Goal: Navigation & Orientation: Find specific page/section

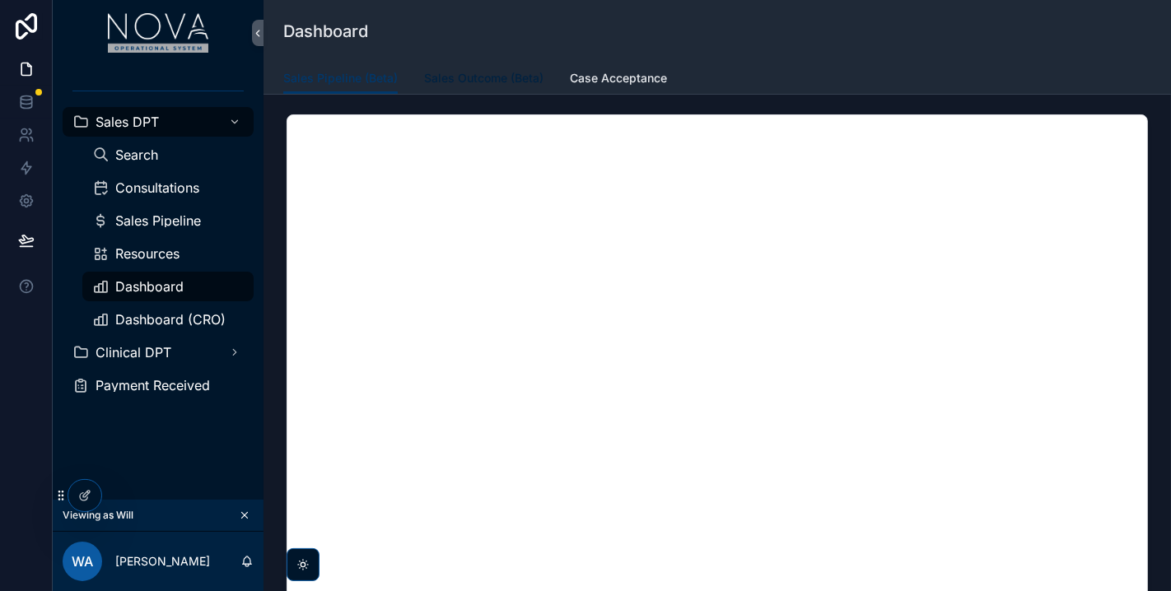
click at [487, 78] on span "Sales Outcome (Beta)" at bounding box center [483, 78] width 119 height 16
click at [627, 87] on link "Case Acceptance" at bounding box center [618, 79] width 97 height 33
click at [852, 54] on div "Dashboard" at bounding box center [717, 31] width 868 height 63
click at [755, 72] on div "Sales Pipeline (Beta) Sales Outcome (Beta) Case Acceptance" at bounding box center [717, 78] width 868 height 31
click at [181, 440] on div "Sales DPT Search Consultations Sales Pipeline Resources Dashboard Dashboard (CR…" at bounding box center [158, 283] width 211 height 434
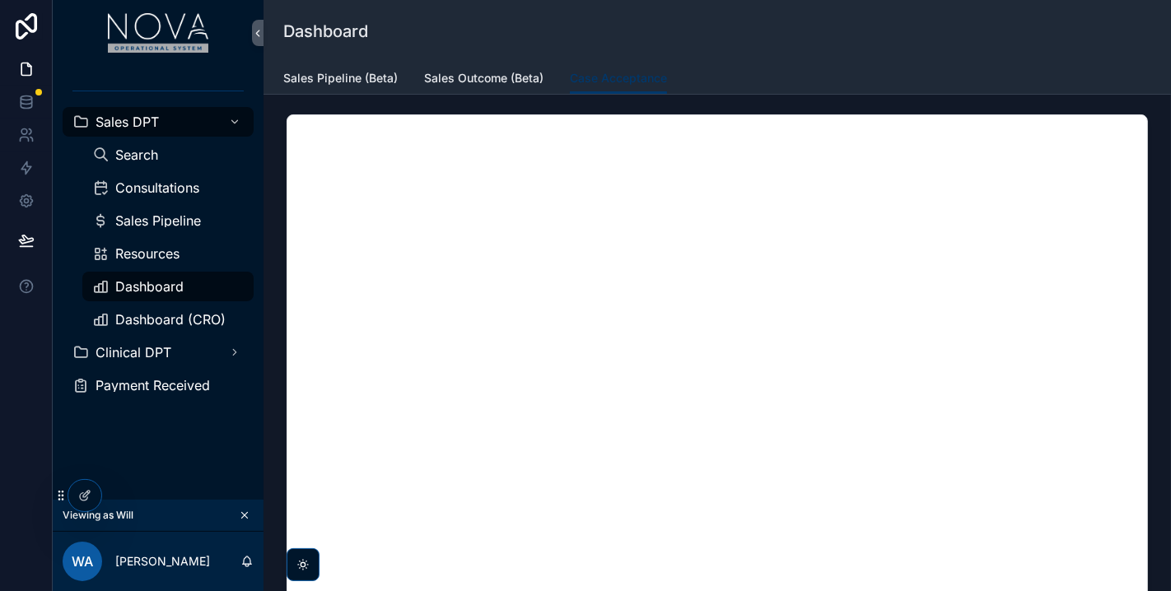
click at [122, 459] on div "Sales DPT Search Consultations Sales Pipeline Resources Dashboard Dashboard (CR…" at bounding box center [158, 283] width 211 height 434
click at [821, 82] on div "Sales Pipeline (Beta) Sales Outcome (Beta) Case Acceptance" at bounding box center [717, 78] width 868 height 31
click at [869, 63] on div "Sales Pipeline (Beta) Sales Outcome (Beta) Case Acceptance" at bounding box center [717, 78] width 868 height 31
click at [163, 226] on span "Sales Pipeline" at bounding box center [158, 220] width 86 height 13
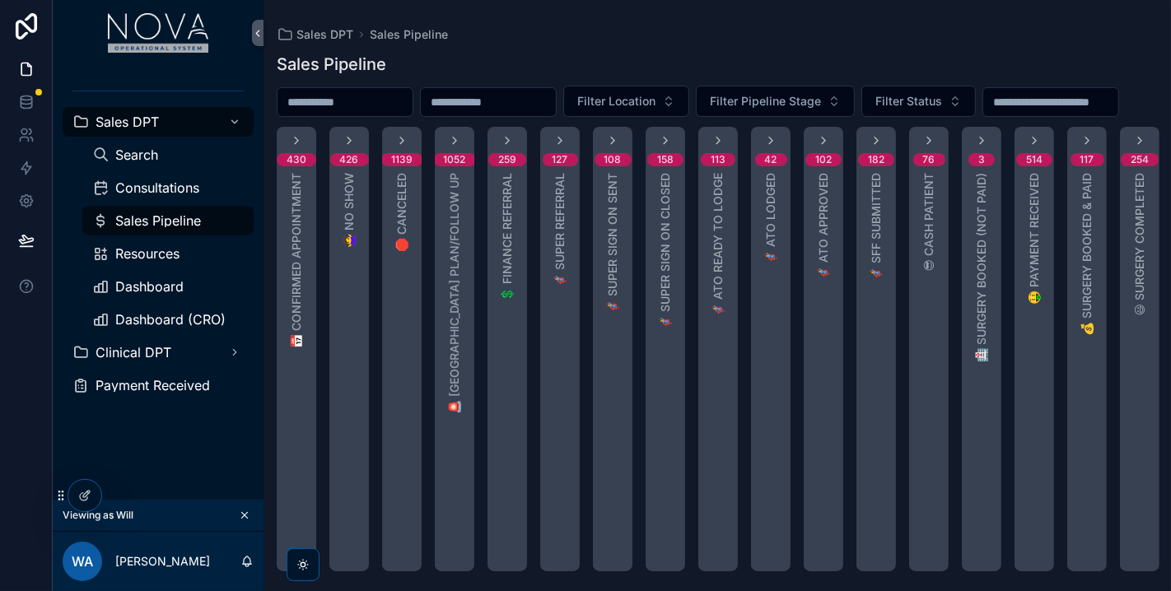
click at [153, 217] on span "Sales Pipeline" at bounding box center [158, 220] width 86 height 13
click at [142, 188] on span "Consultations" at bounding box center [157, 187] width 84 height 13
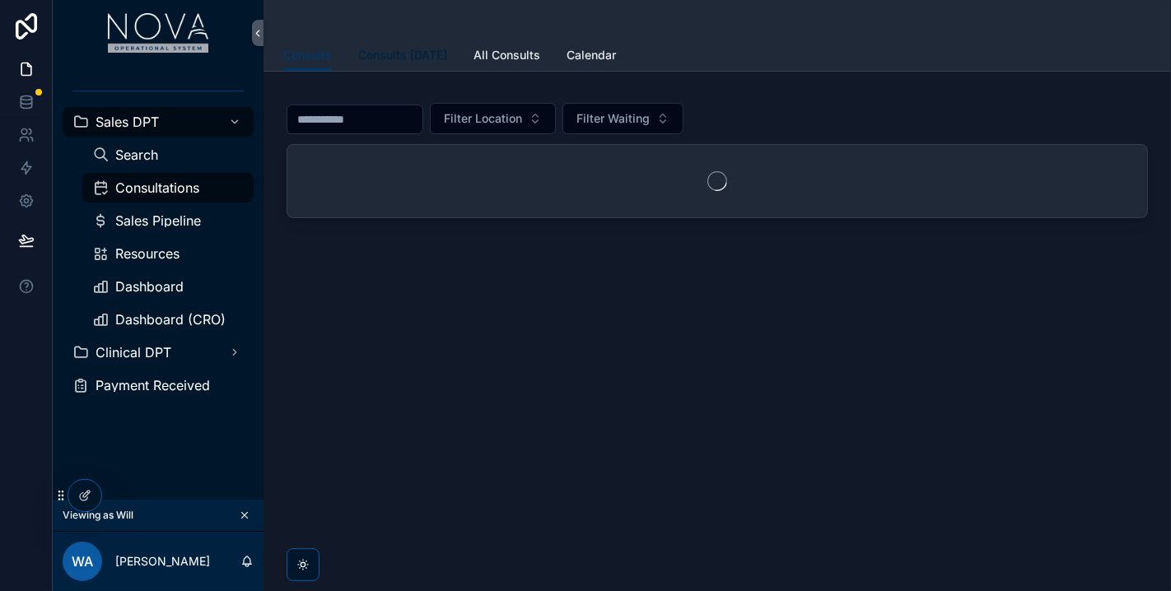
click at [418, 54] on span "Consults [DATE]" at bounding box center [402, 55] width 89 height 16
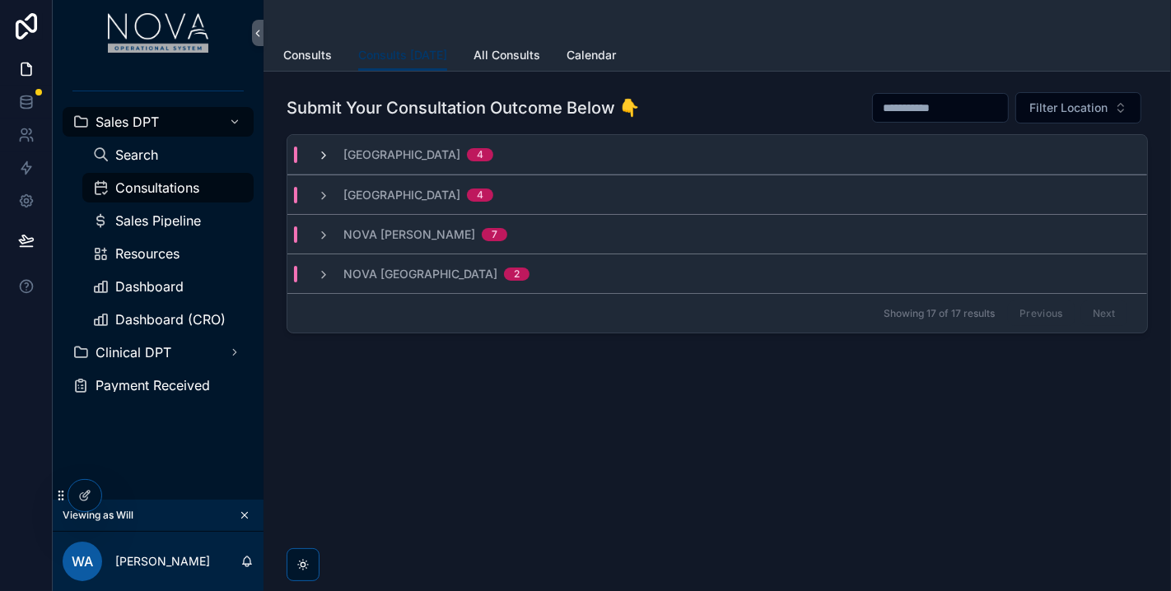
click at [318, 155] on icon "scrollable content" at bounding box center [323, 155] width 13 height 13
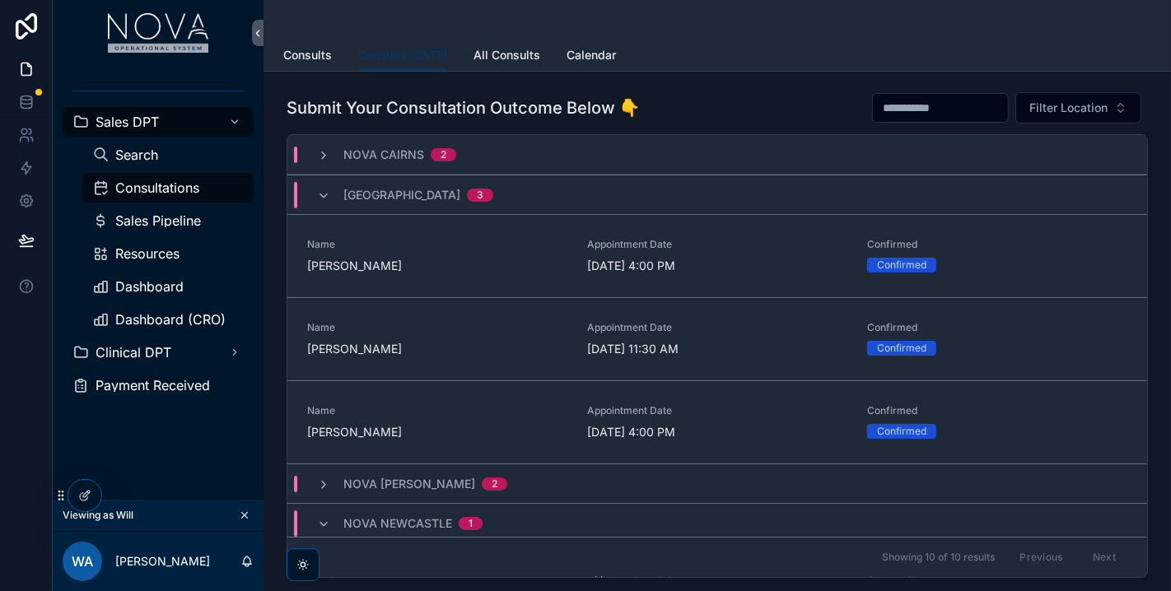
click at [324, 147] on div "Nova Cairns 2" at bounding box center [386, 155] width 139 height 16
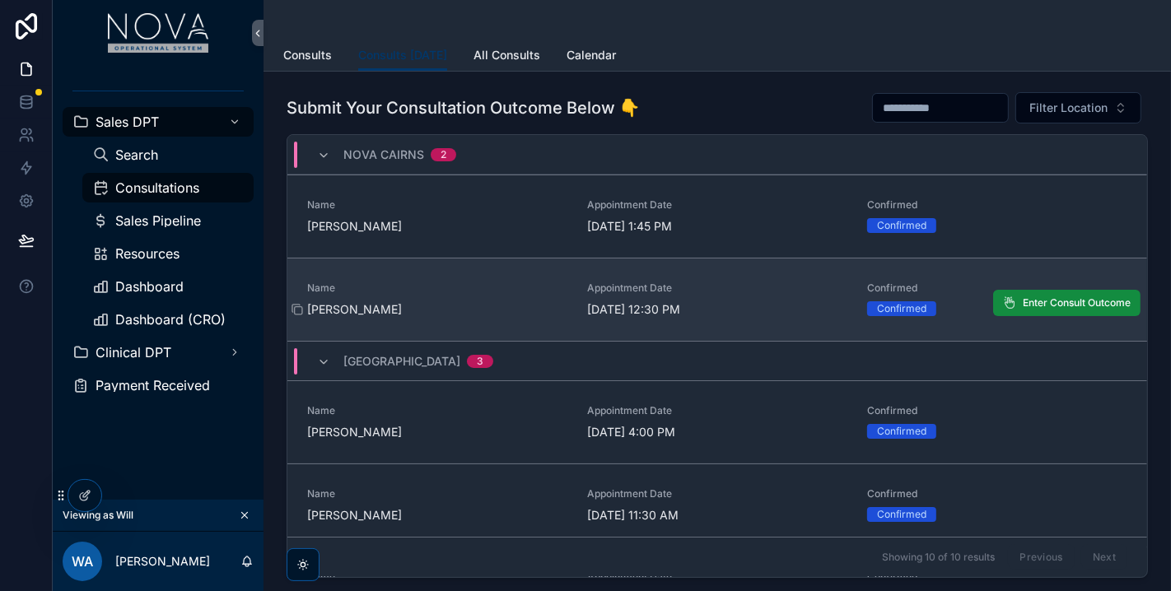
scroll to position [331, 0]
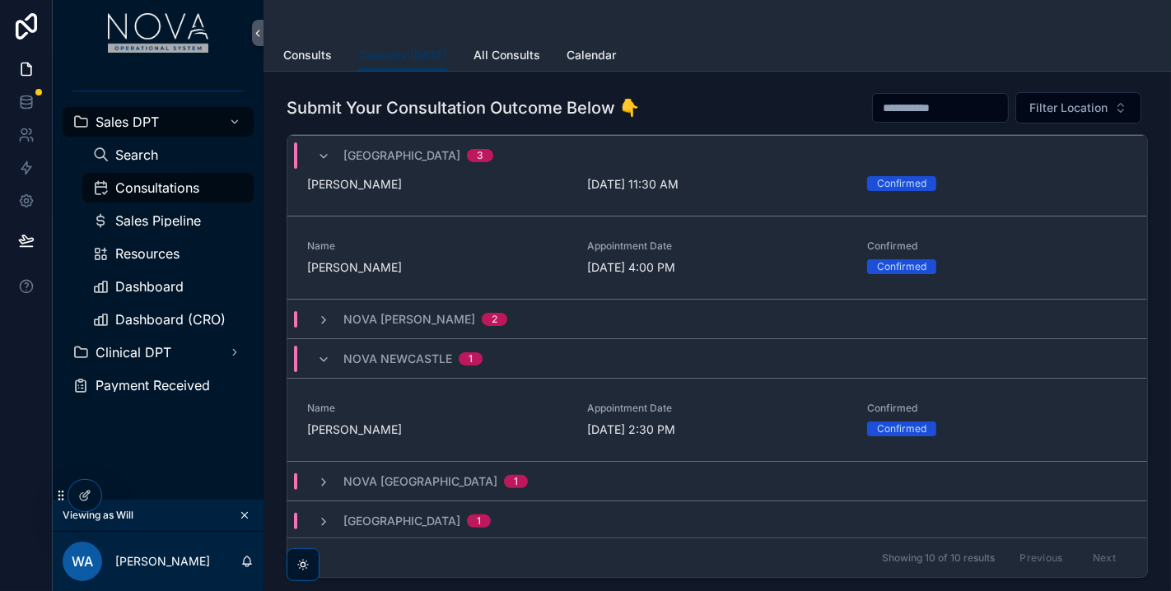
click at [331, 311] on div "Nova [PERSON_NAME] 2" at bounding box center [412, 319] width 190 height 16
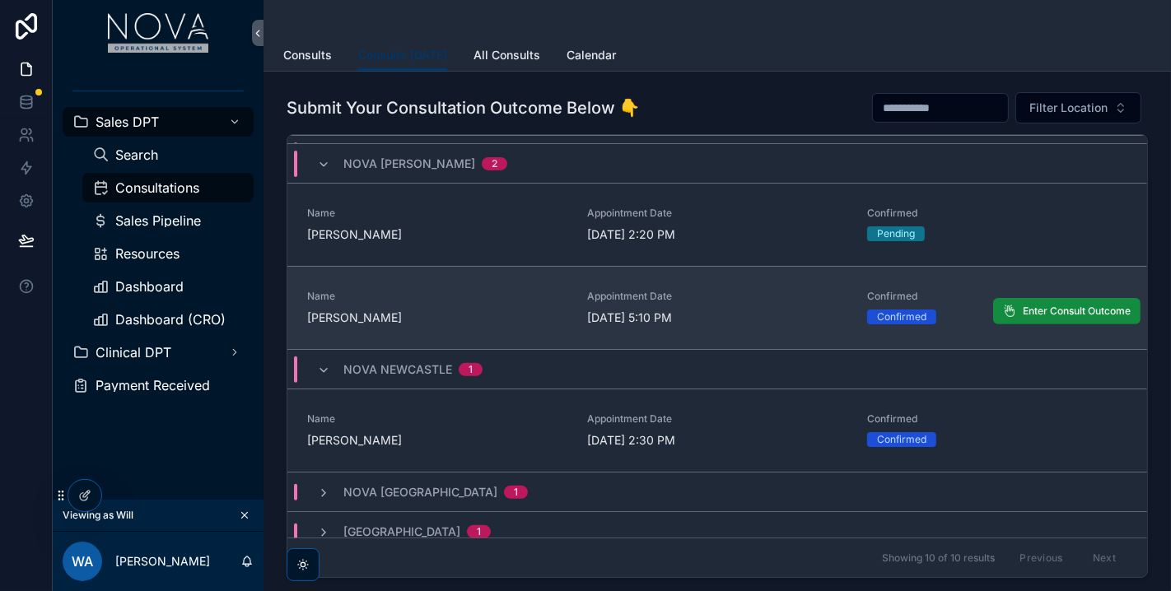
scroll to position [496, 0]
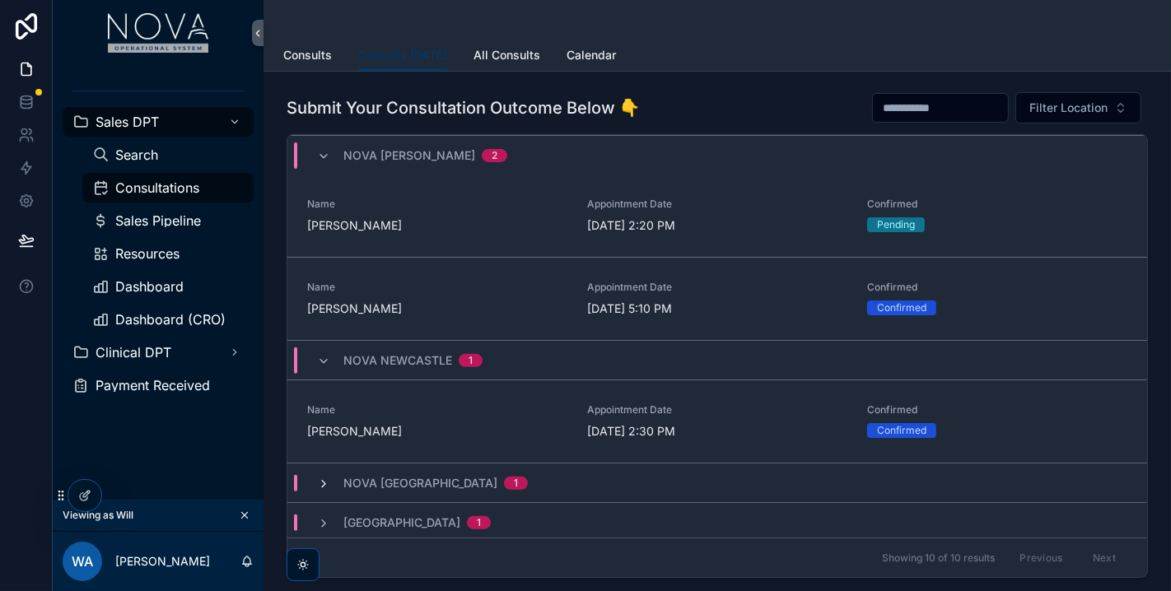
click at [319, 482] on icon "scrollable content" at bounding box center [323, 484] width 13 height 13
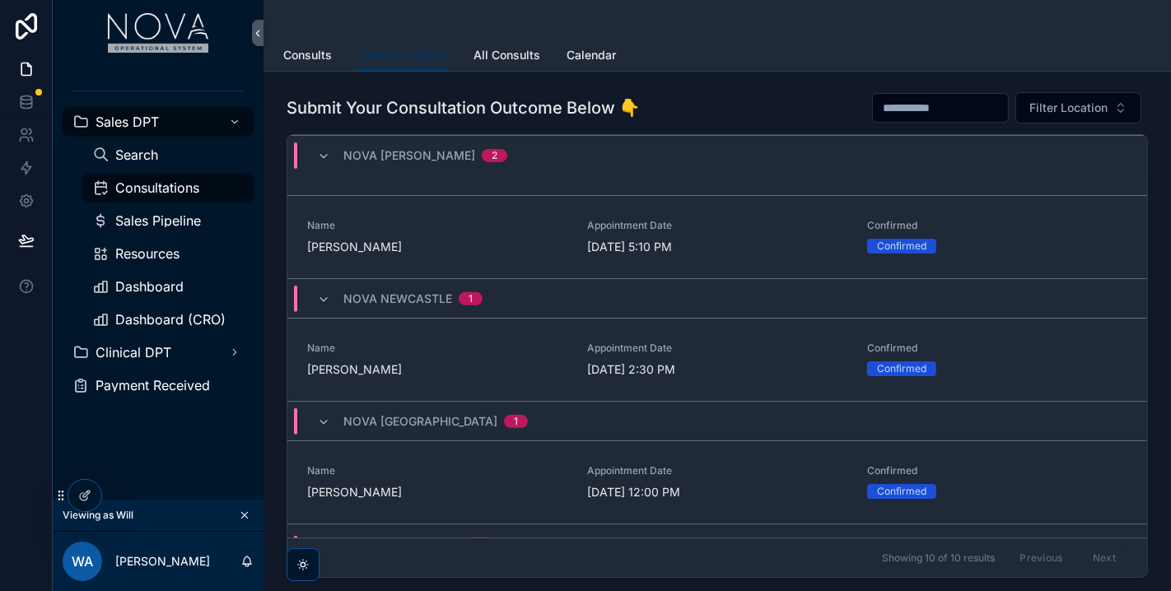
scroll to position [579, 0]
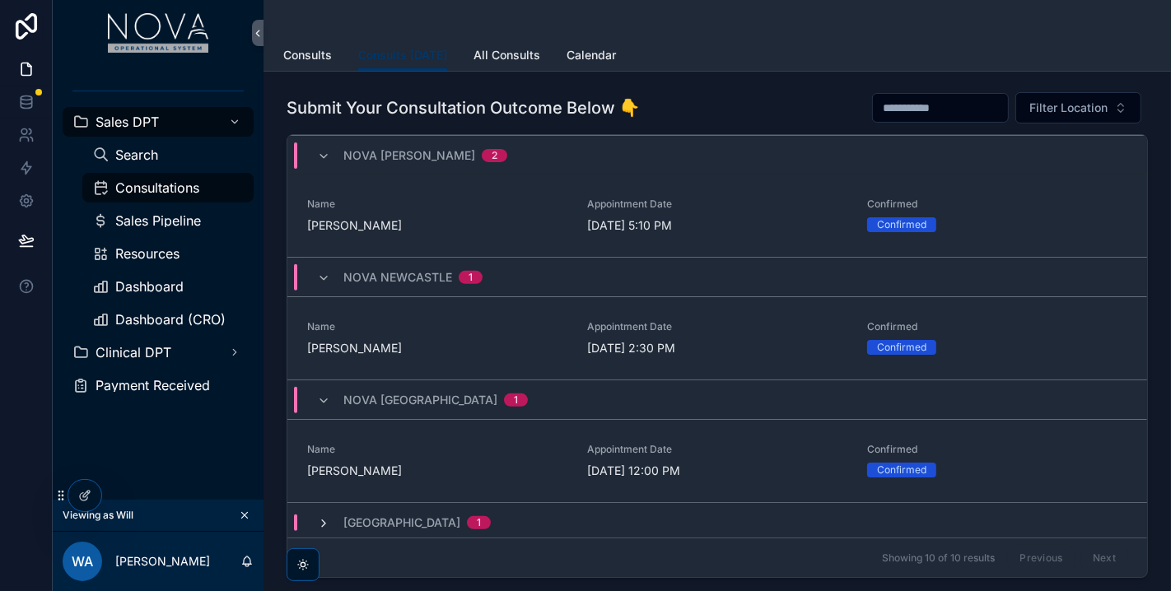
click at [324, 522] on icon "scrollable content" at bounding box center [323, 523] width 13 height 13
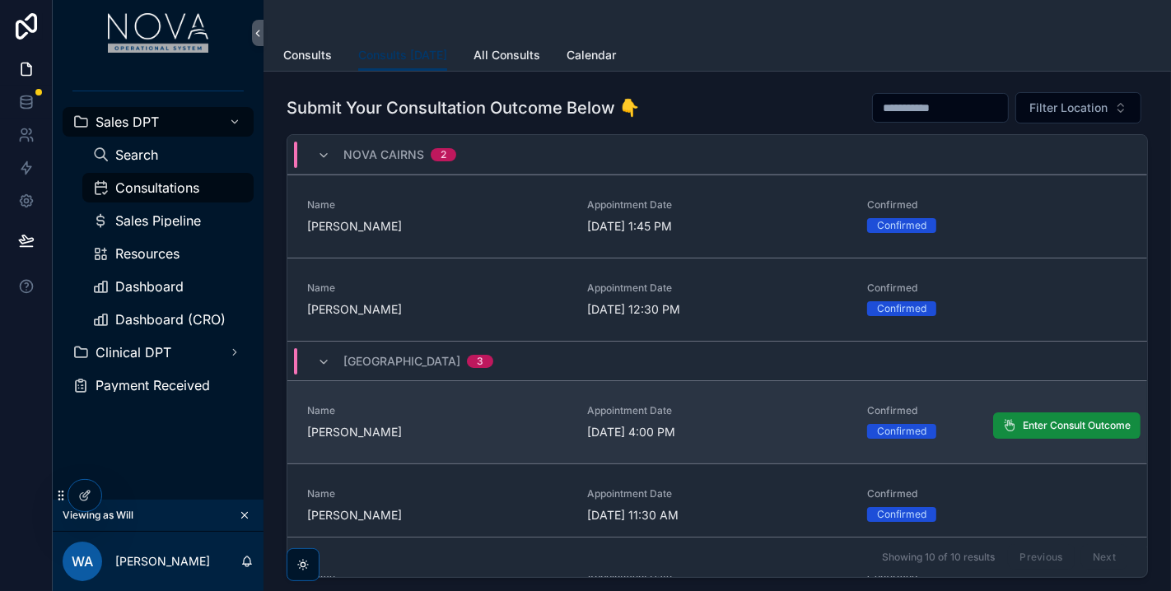
scroll to position [91, 0]
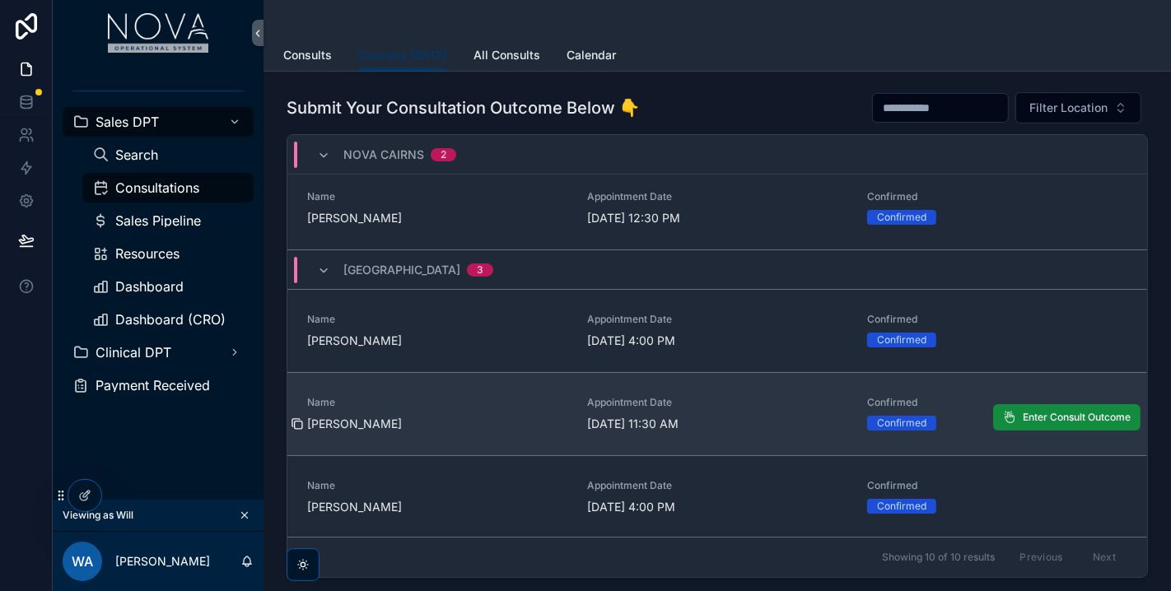
click at [296, 422] on icon "scrollable content" at bounding box center [297, 423] width 13 height 13
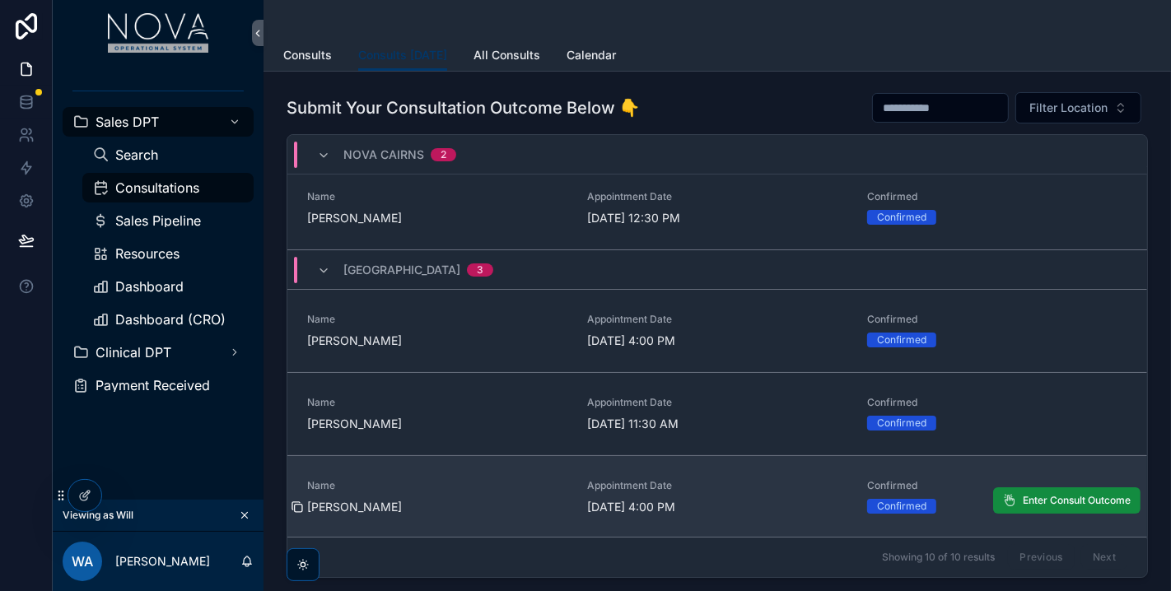
click at [298, 507] on icon "scrollable content" at bounding box center [297, 507] width 13 height 13
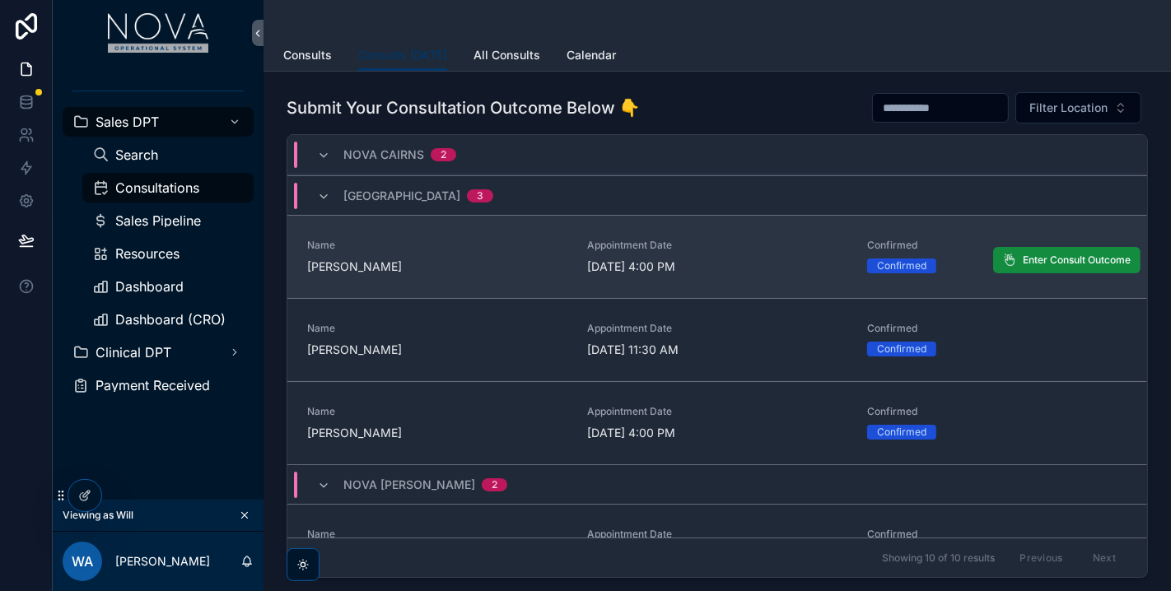
scroll to position [183, 0]
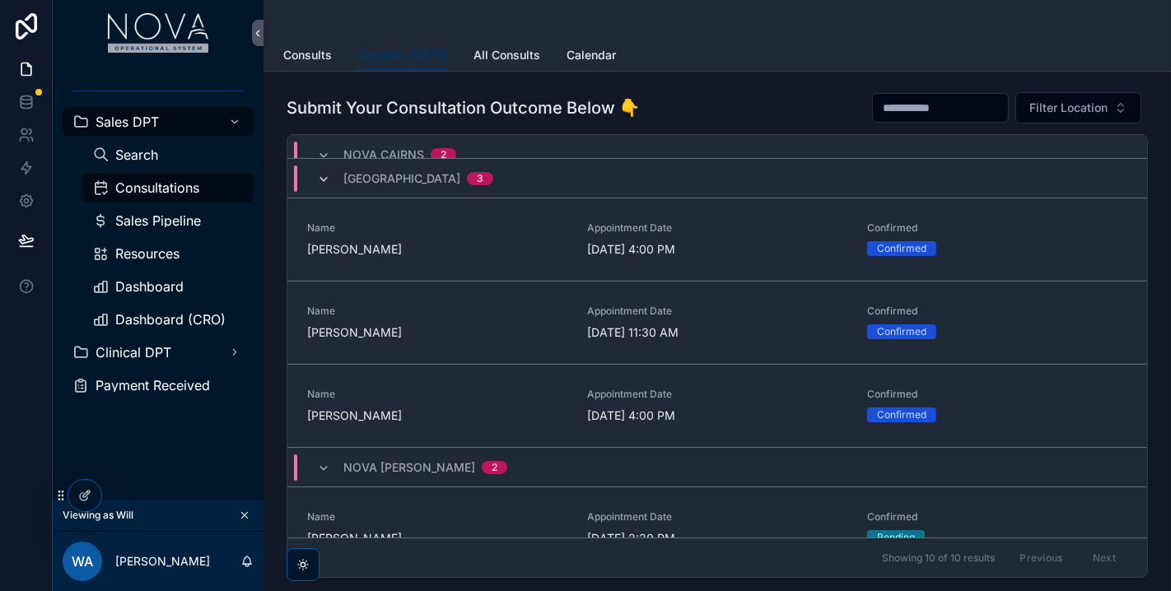
click at [324, 176] on icon "scrollable content" at bounding box center [323, 179] width 13 height 13
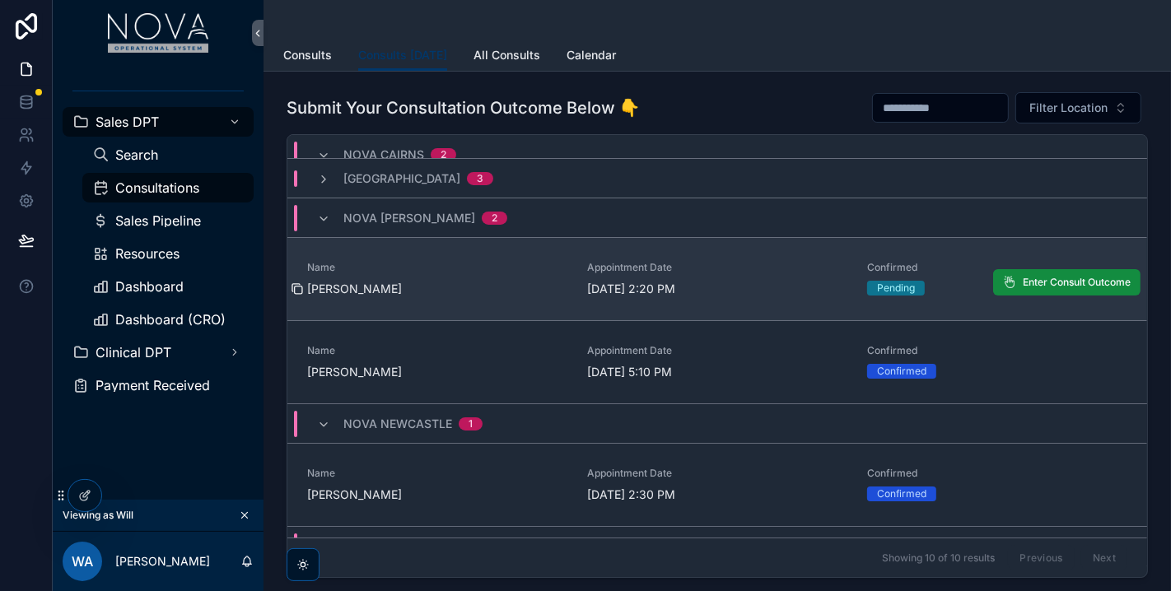
click at [296, 284] on icon "scrollable content" at bounding box center [297, 288] width 13 height 13
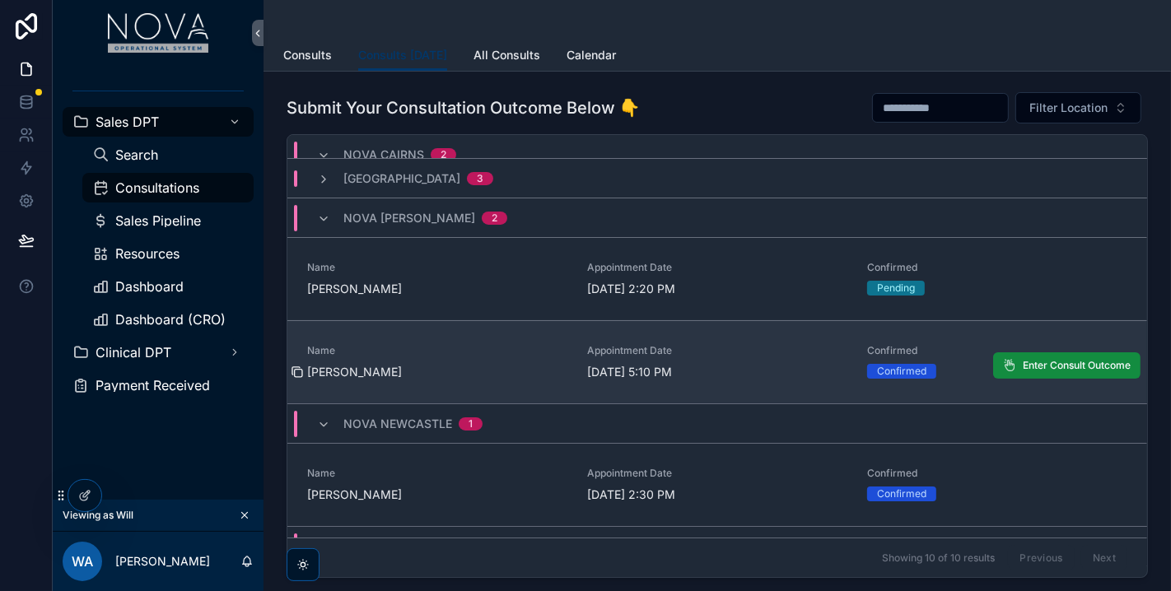
click at [296, 370] on icon "scrollable content" at bounding box center [298, 373] width 7 height 7
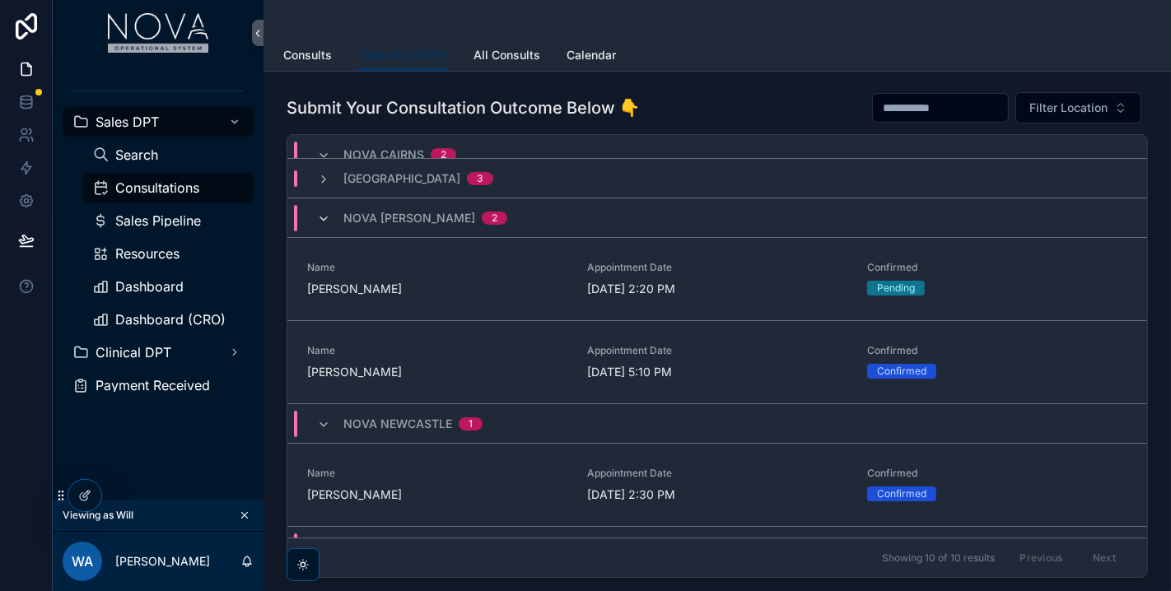
click at [322, 215] on icon "scrollable content" at bounding box center [323, 218] width 13 height 13
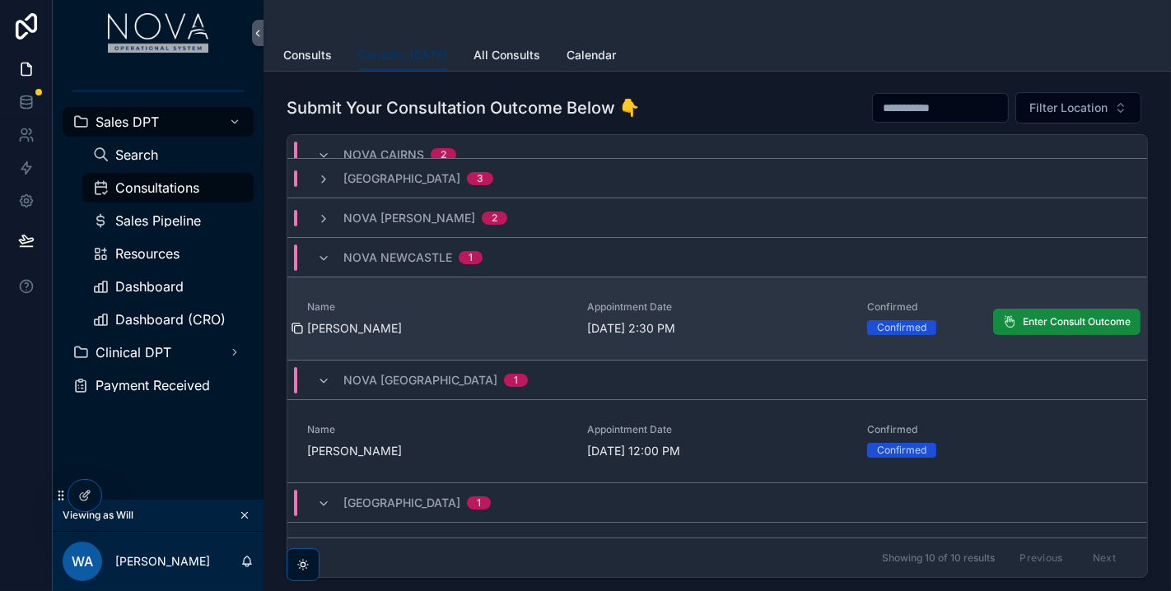
click at [301, 324] on icon "scrollable content" at bounding box center [297, 328] width 13 height 13
click at [300, 329] on link "Name [PERSON_NAME] Appointment Date [DATE] 2:30 PM Confirmed Confirmed Enter Co…" at bounding box center [717, 318] width 860 height 83
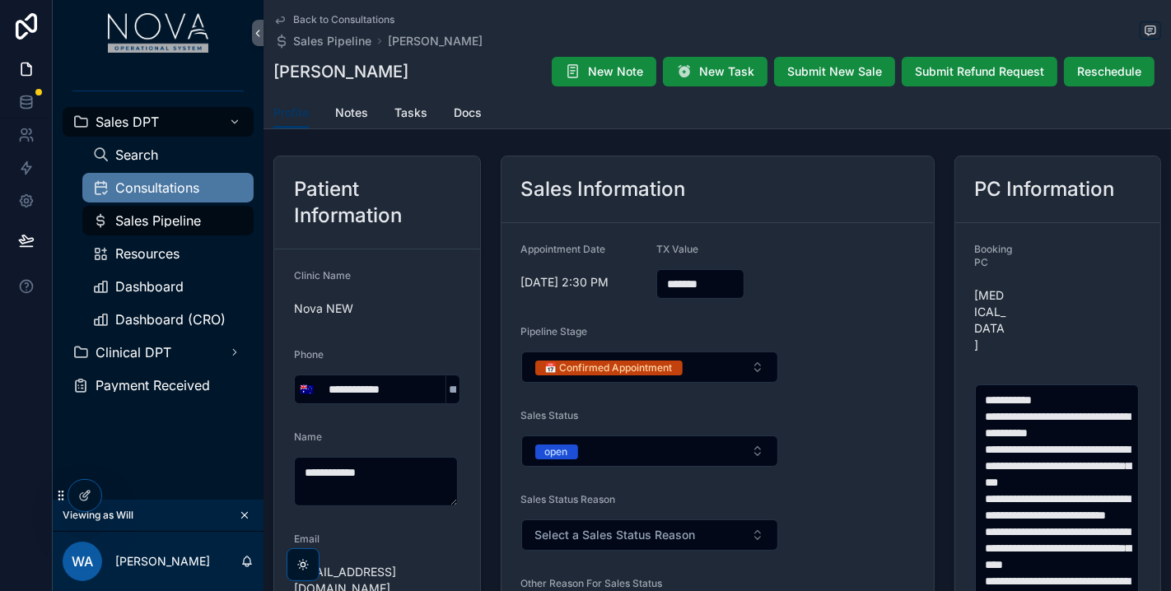
click at [175, 181] on span "Consultations" at bounding box center [157, 187] width 84 height 13
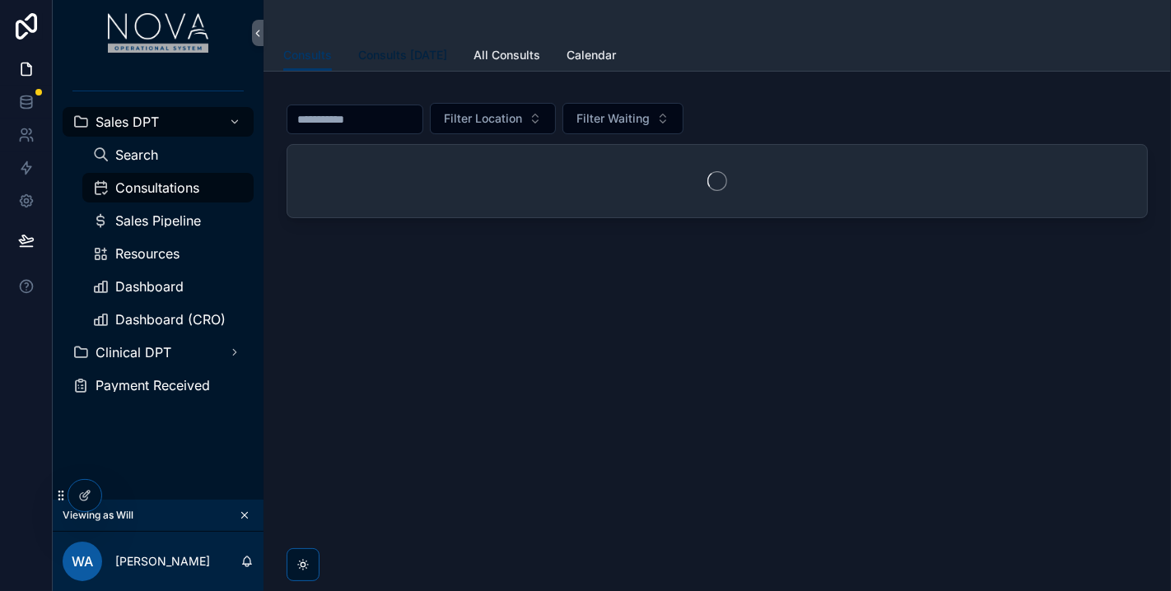
click at [405, 54] on span "Consults [DATE]" at bounding box center [402, 55] width 89 height 16
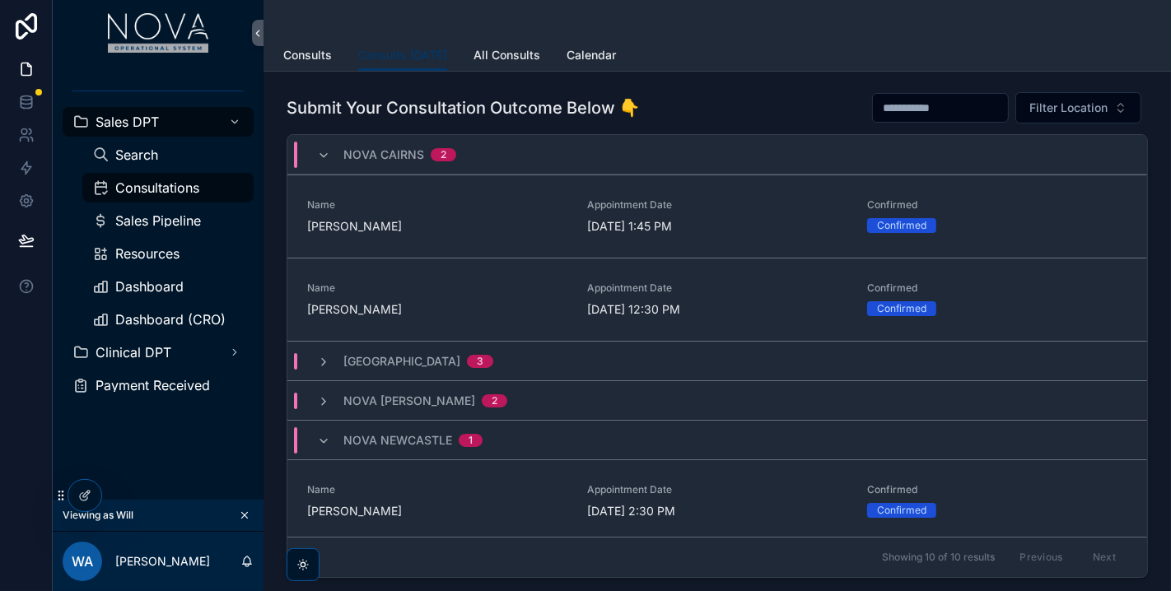
click at [325, 144] on div "Nova Cairns 2" at bounding box center [386, 155] width 139 height 26
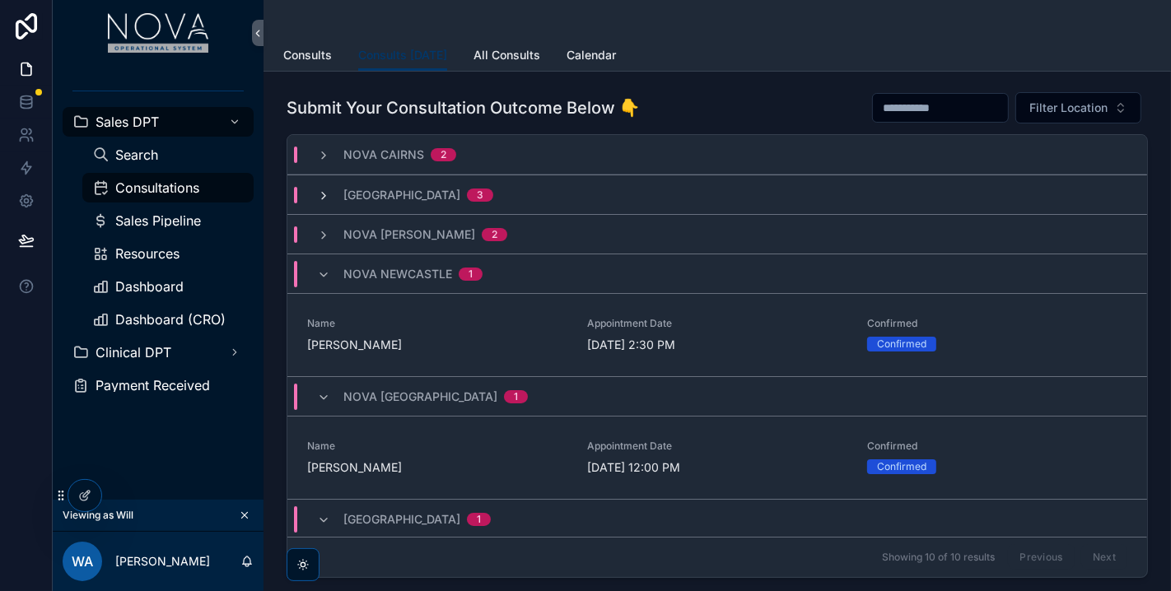
click at [328, 197] on icon "scrollable content" at bounding box center [323, 195] width 13 height 13
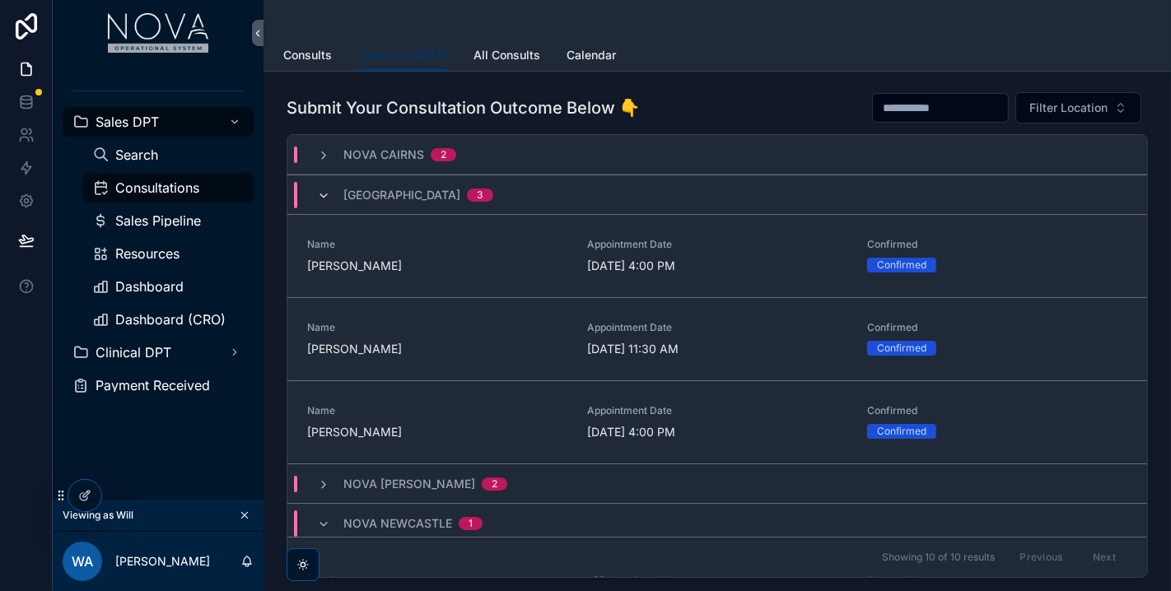
click at [324, 193] on icon "scrollable content" at bounding box center [323, 195] width 13 height 13
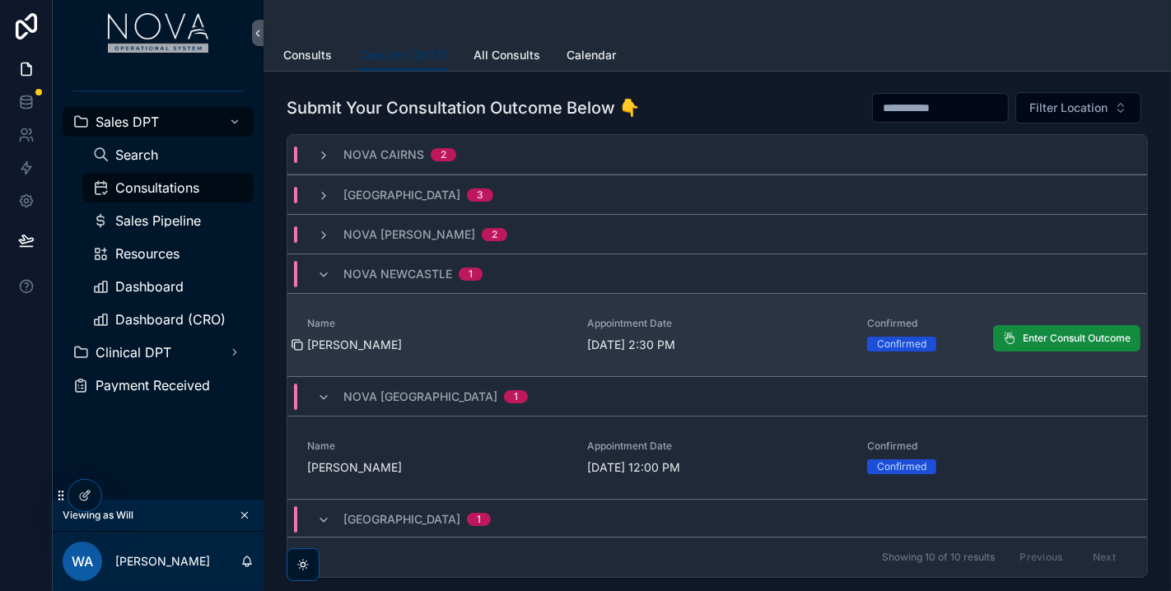
click at [296, 344] on icon "scrollable content" at bounding box center [297, 344] width 13 height 13
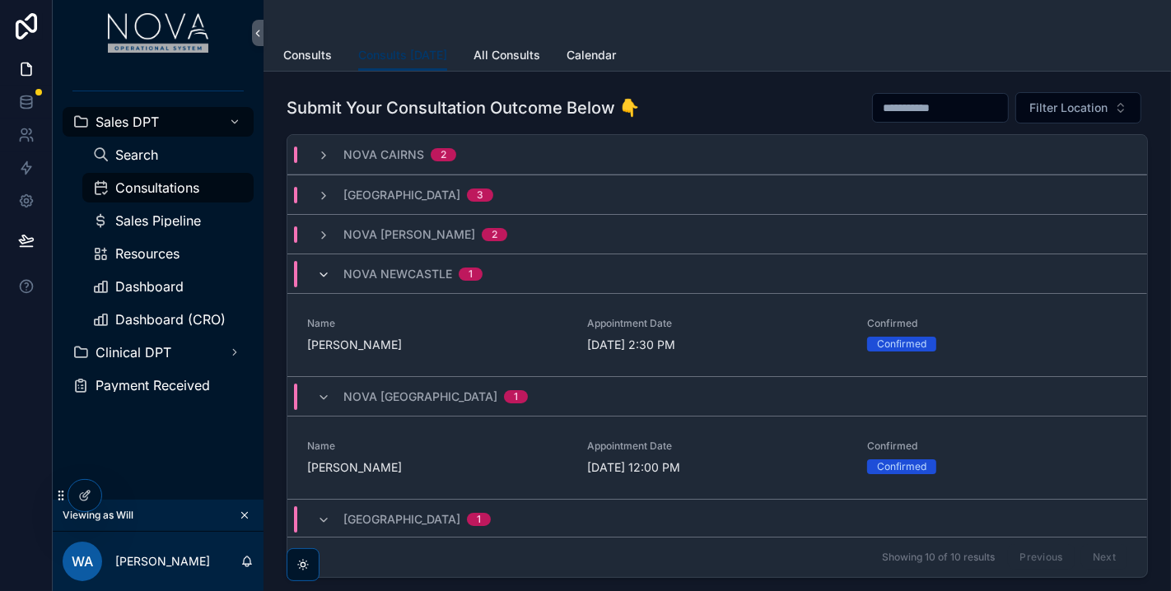
click at [329, 276] on icon "scrollable content" at bounding box center [323, 274] width 13 height 13
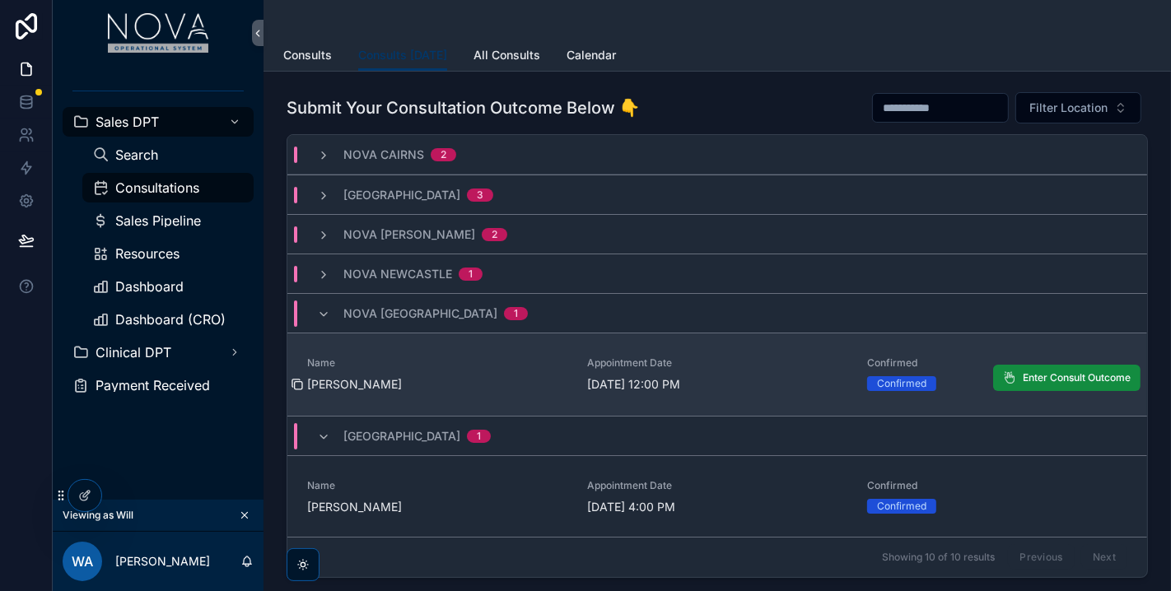
click at [299, 381] on icon "scrollable content" at bounding box center [297, 384] width 13 height 13
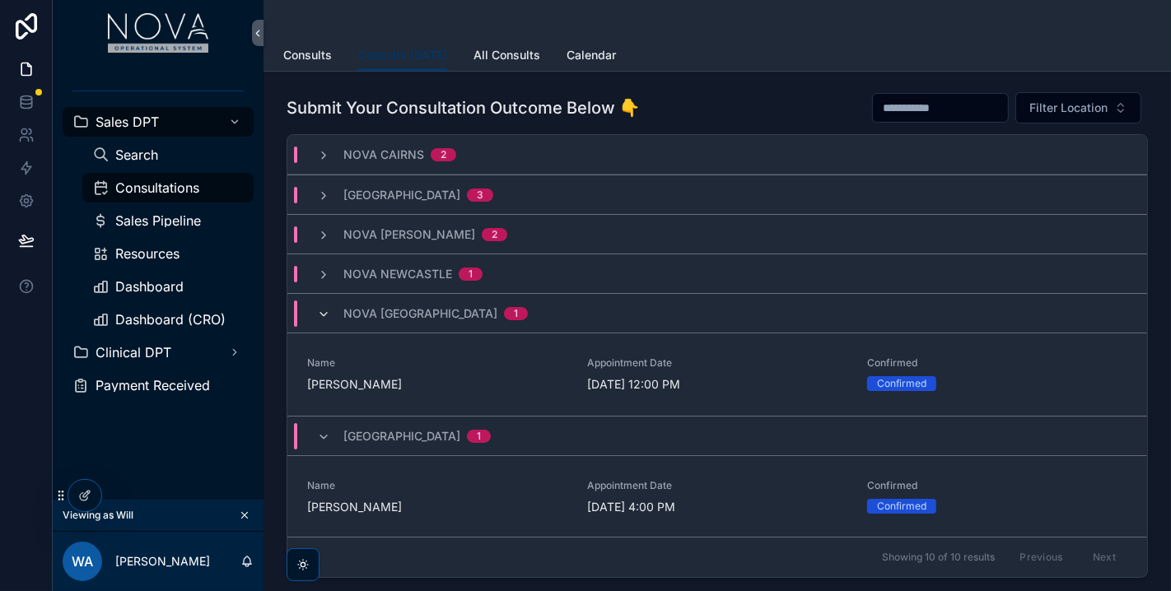
click at [327, 308] on icon "scrollable content" at bounding box center [323, 314] width 13 height 13
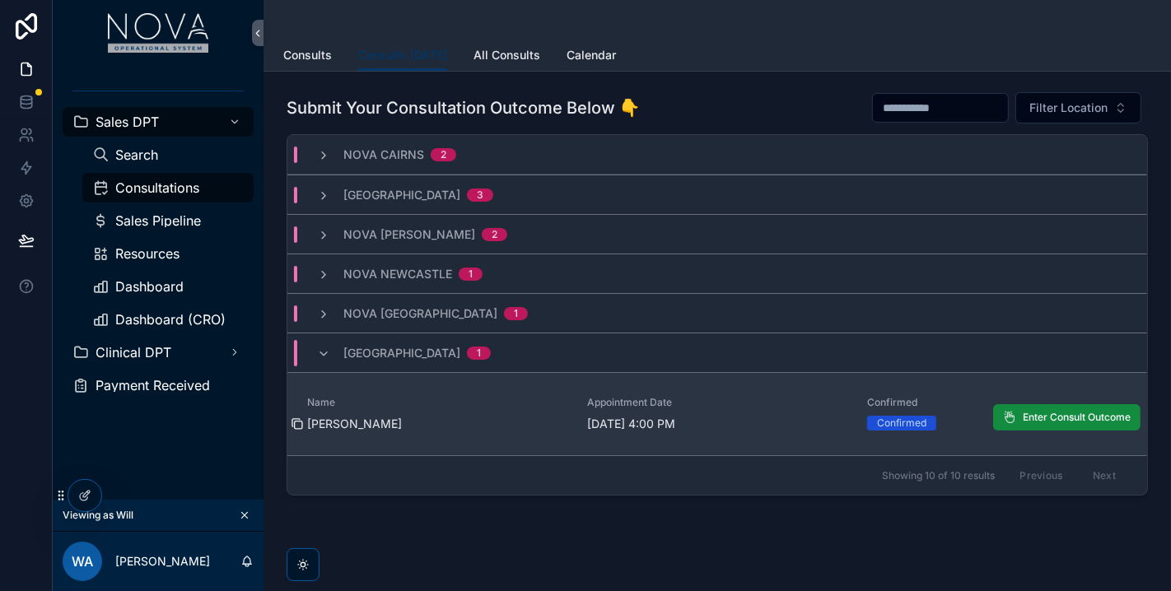
click at [295, 423] on icon "scrollable content" at bounding box center [298, 425] width 7 height 7
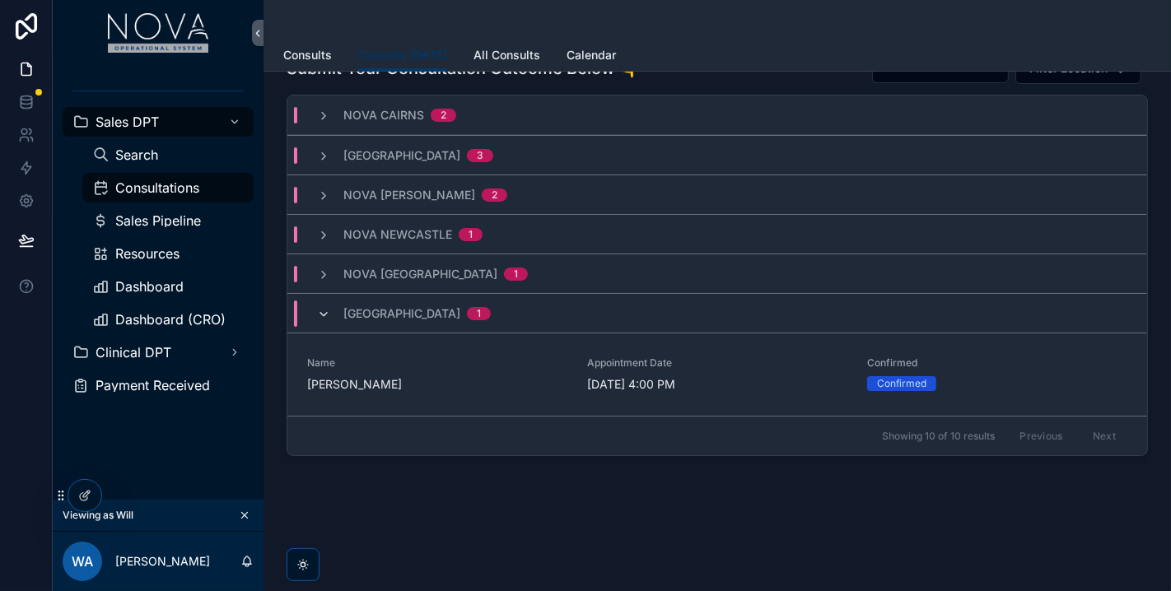
click at [323, 315] on icon "scrollable content" at bounding box center [323, 314] width 13 height 13
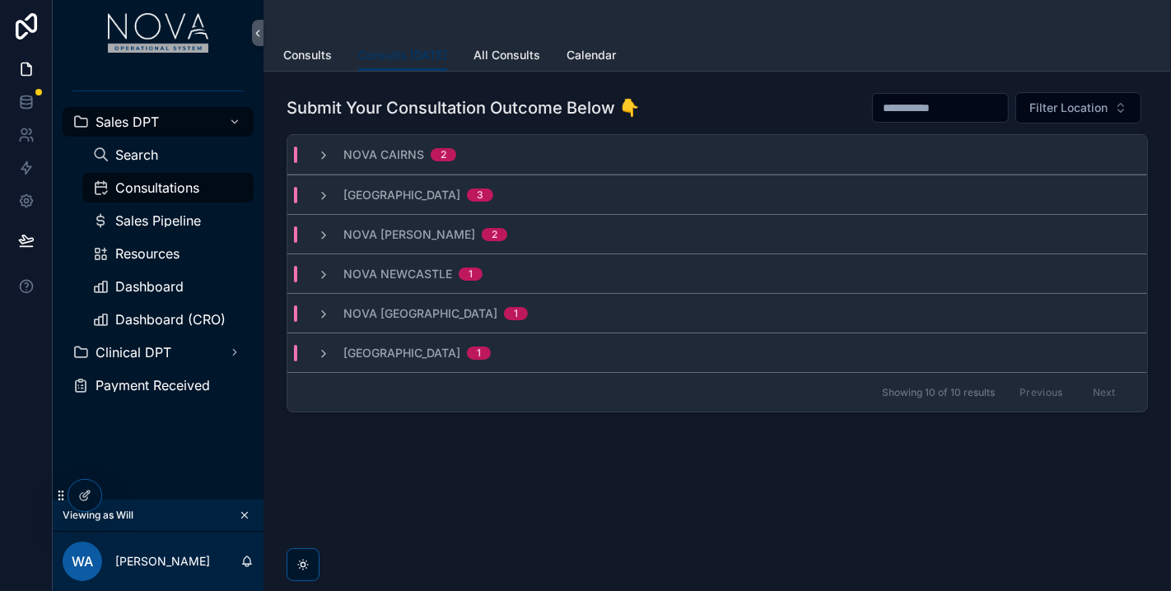
scroll to position [0, 0]
